Goal: Task Accomplishment & Management: Manage account settings

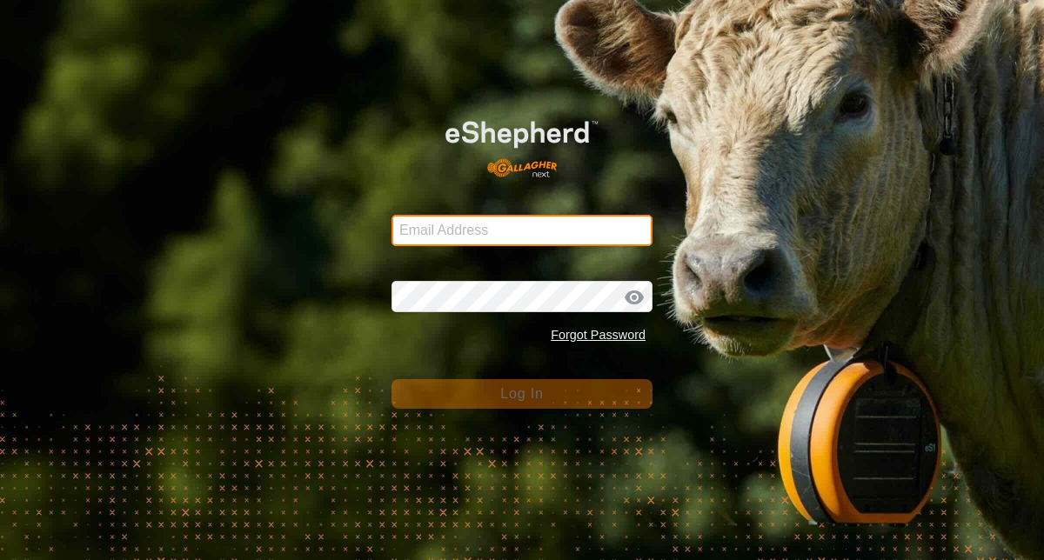
type input "[EMAIL_ADDRESS][DOMAIN_NAME]"
click at [524, 230] on input "[EMAIL_ADDRESS][DOMAIN_NAME]" at bounding box center [521, 230] width 261 height 31
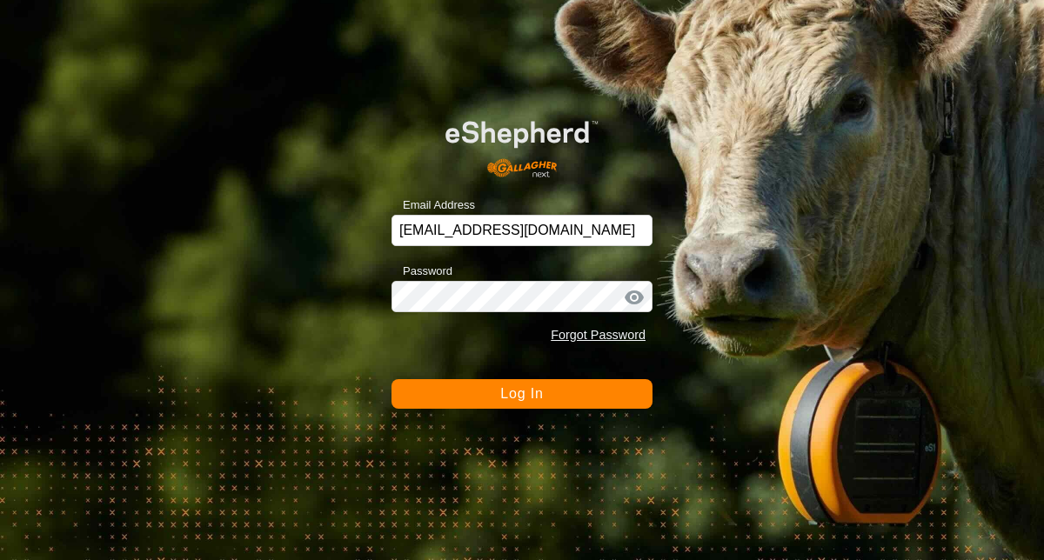
click at [523, 386] on span "Log In" at bounding box center [521, 393] width 43 height 15
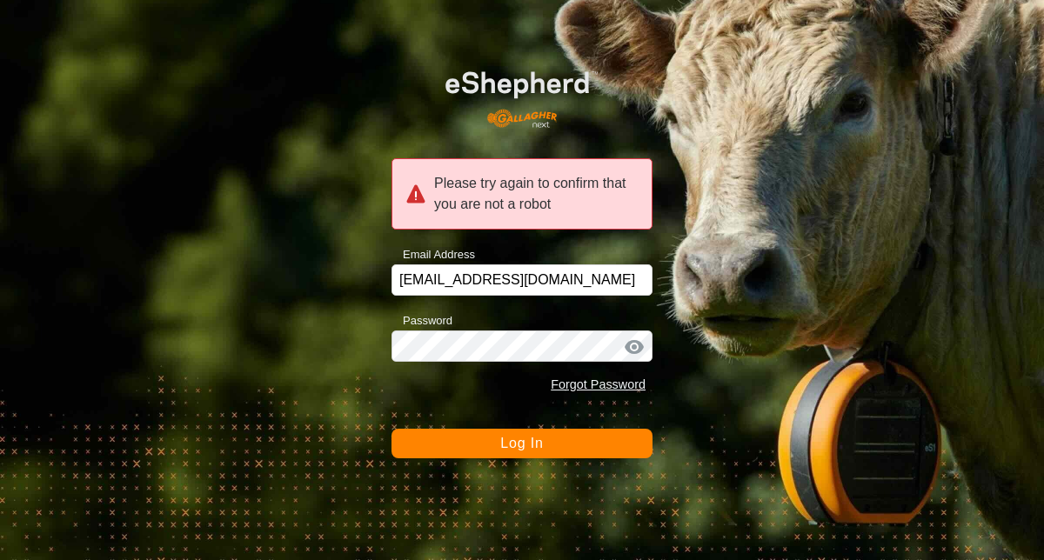
click at [523, 447] on span "Log In" at bounding box center [521, 443] width 43 height 15
